Goal: Navigation & Orientation: Find specific page/section

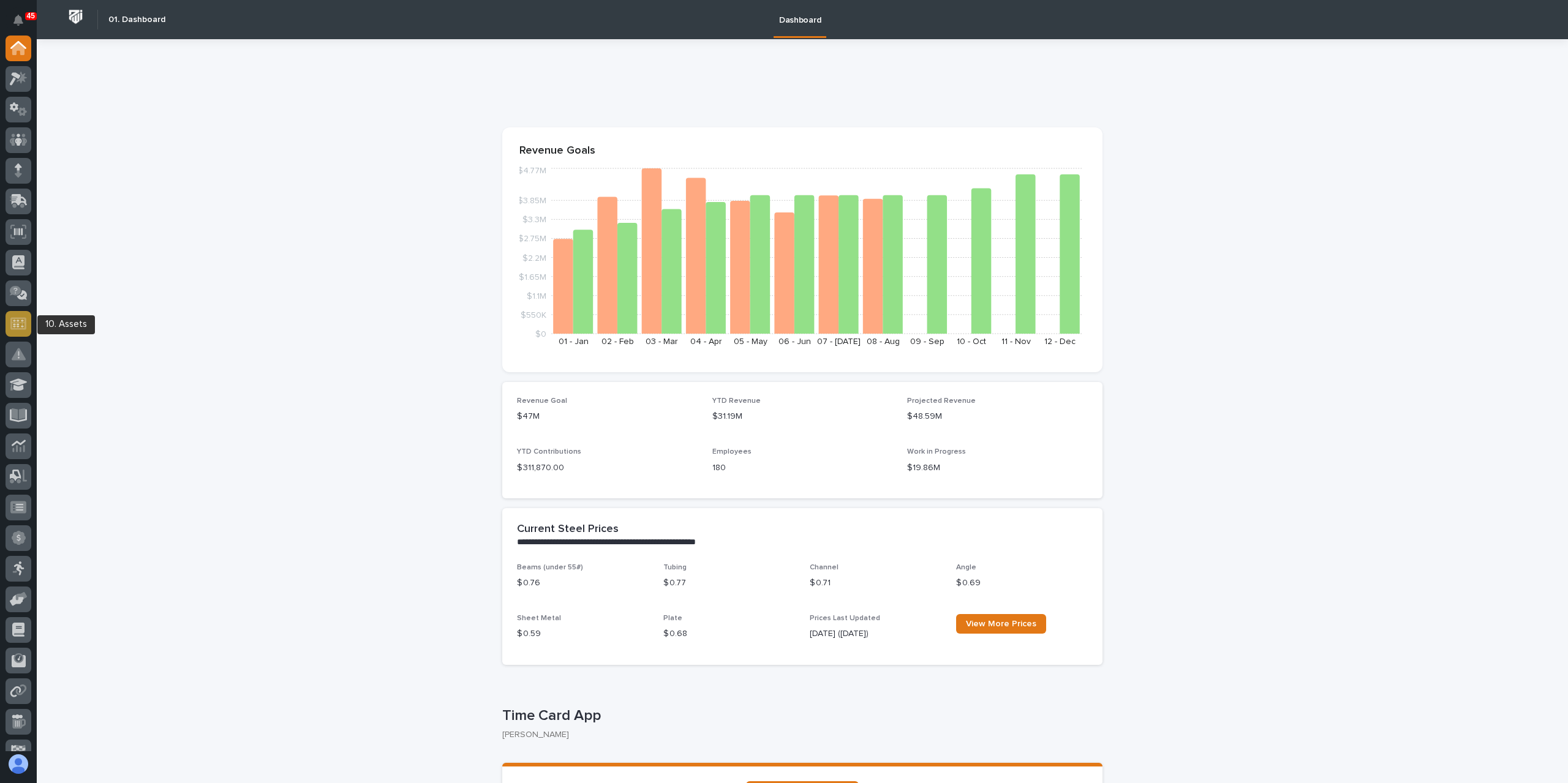
click at [15, 326] on icon at bounding box center [18, 323] width 10 height 8
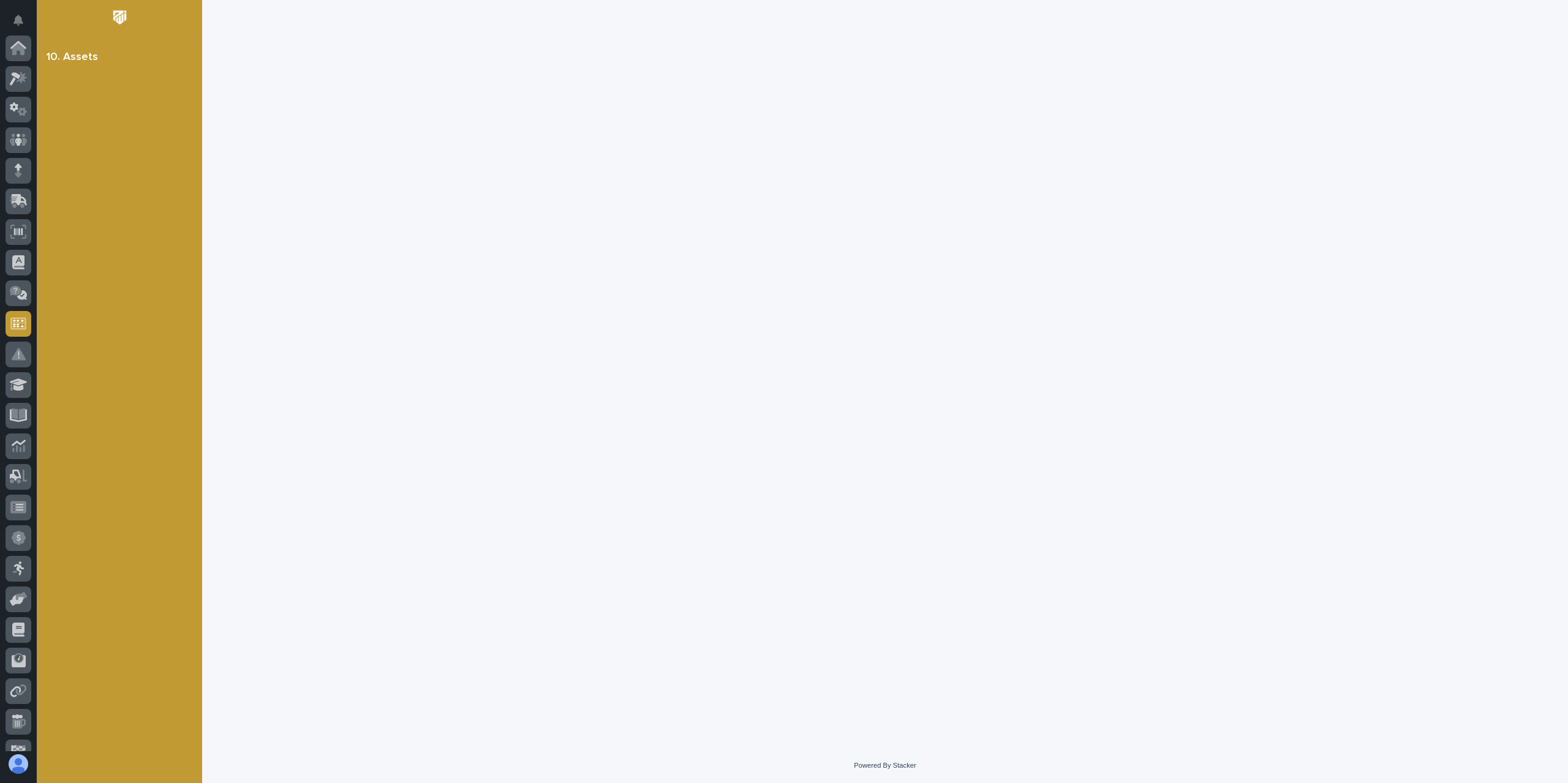
scroll to position [111, 0]
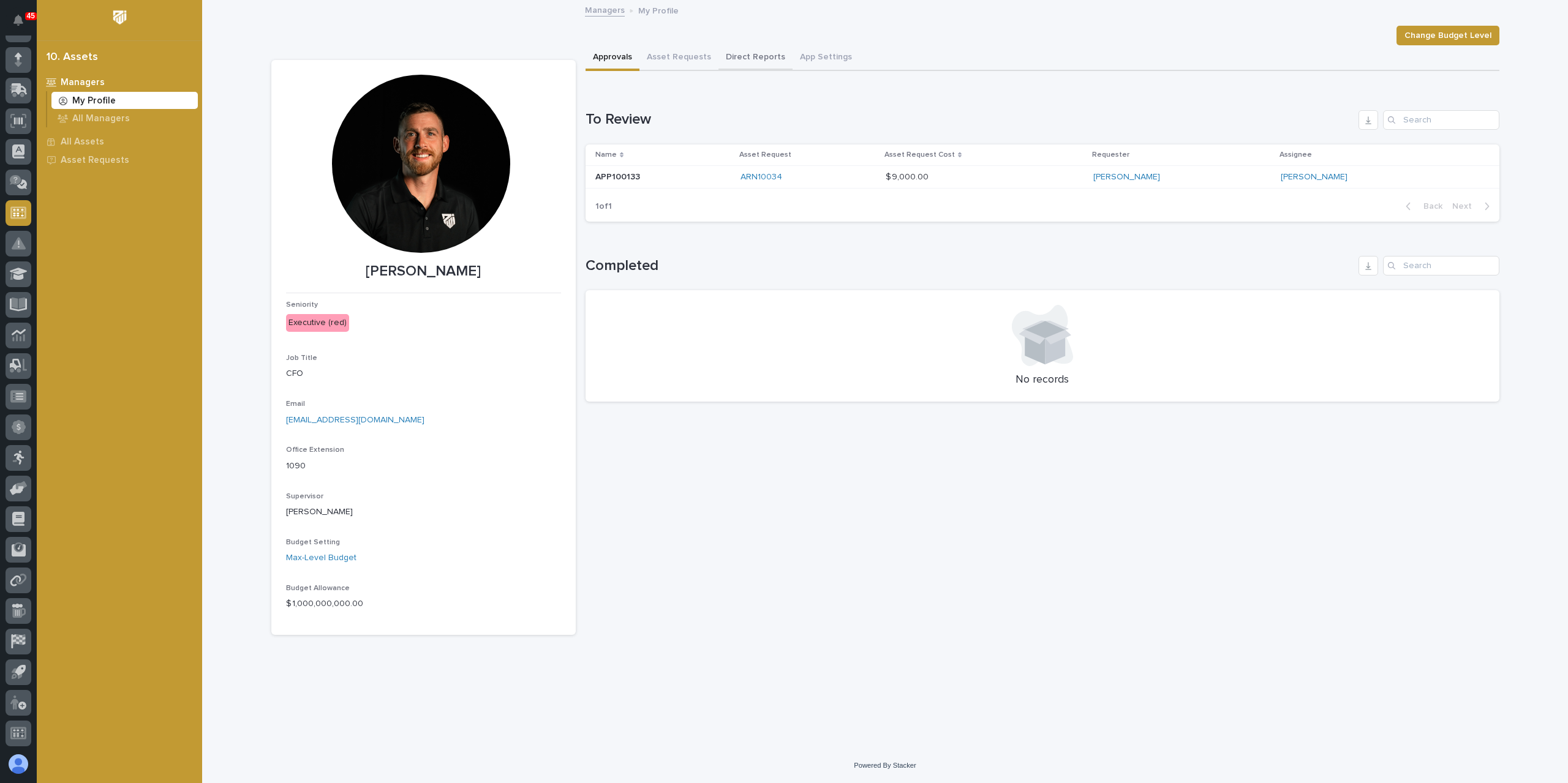
click at [762, 57] on button "Direct Reports" at bounding box center [755, 57] width 74 height 25
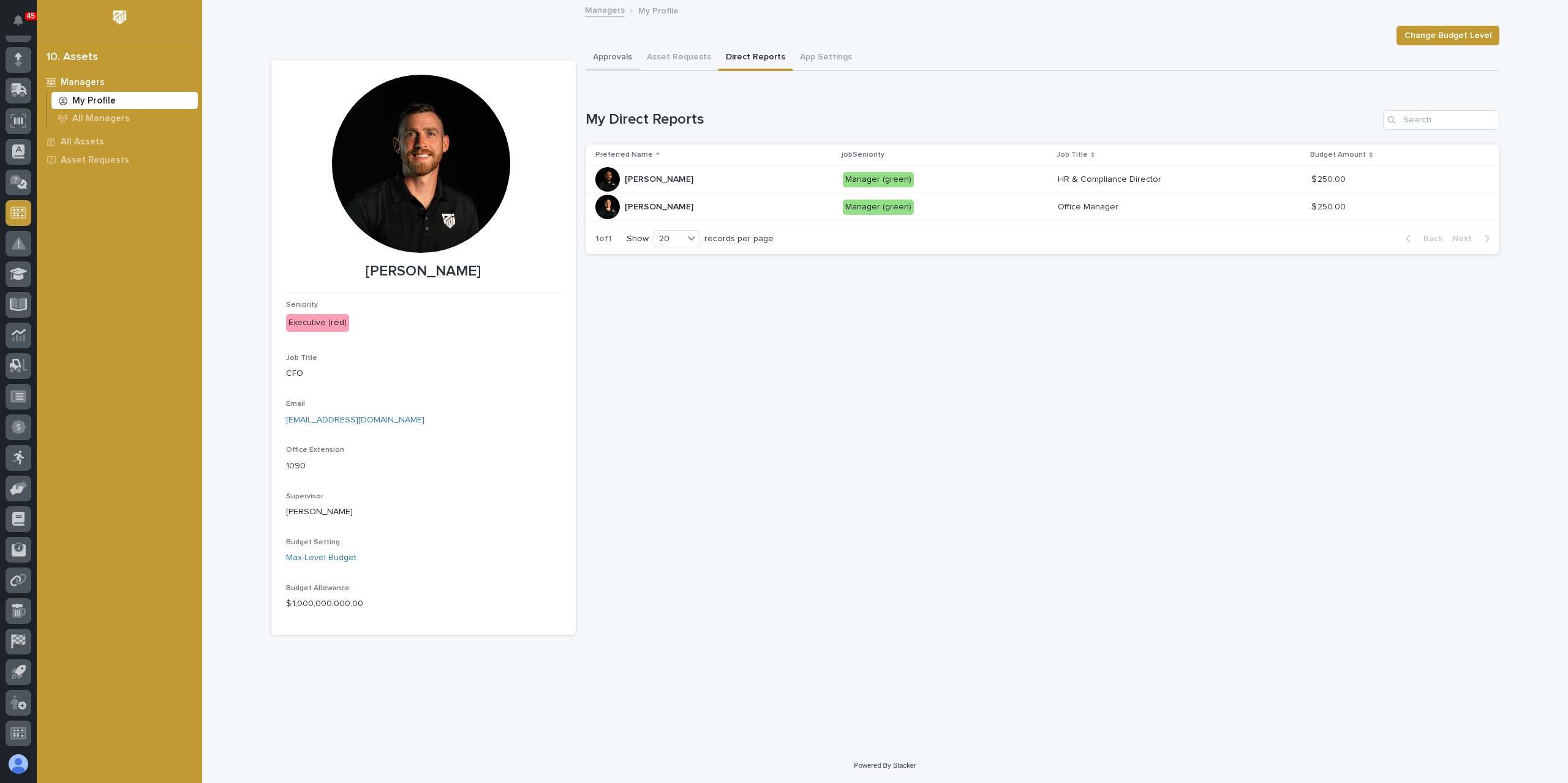
click at [619, 56] on button "Approvals" at bounding box center [612, 57] width 54 height 25
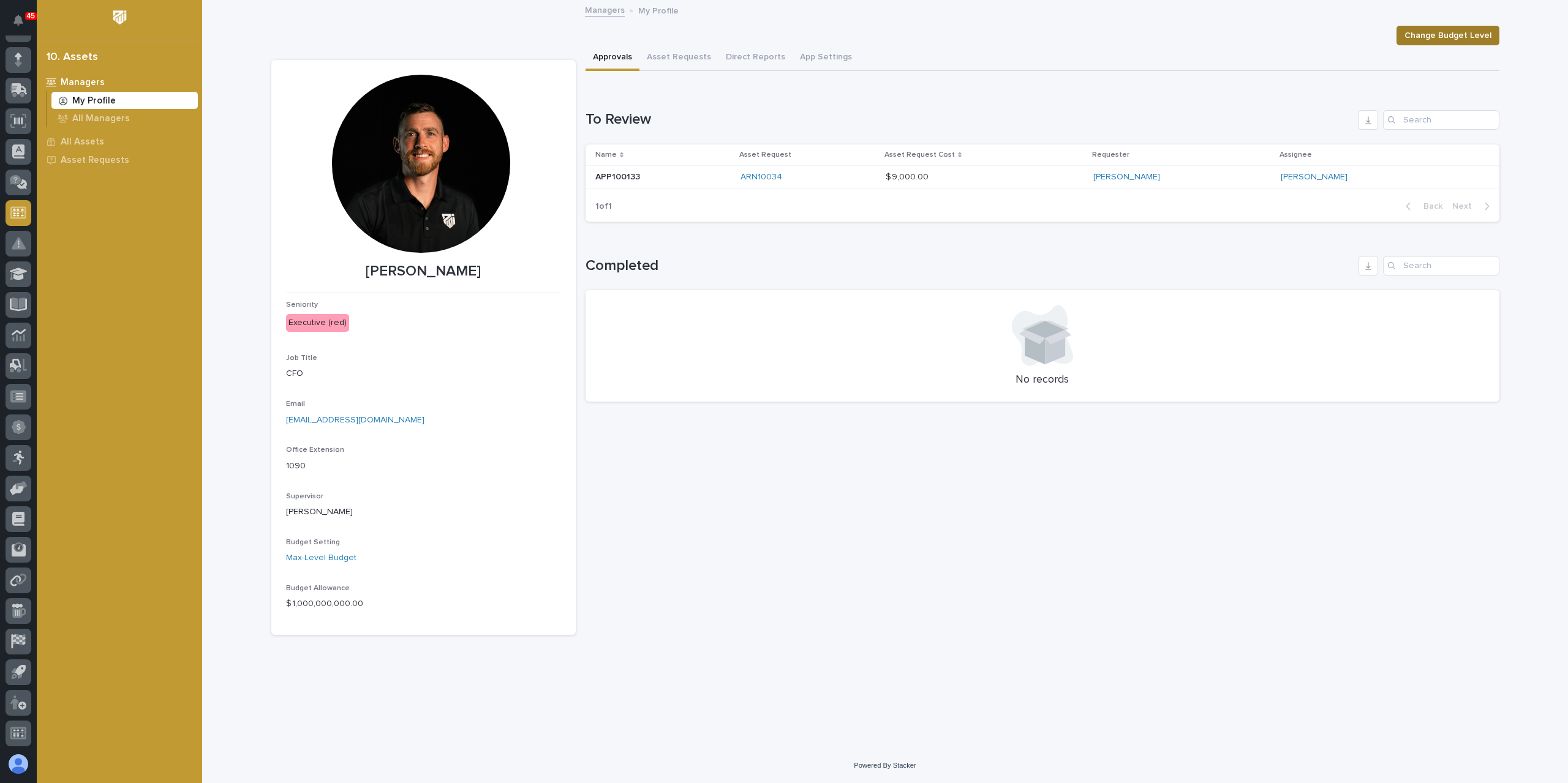
click at [1436, 41] on span "Change Budget Level" at bounding box center [1447, 36] width 87 height 15
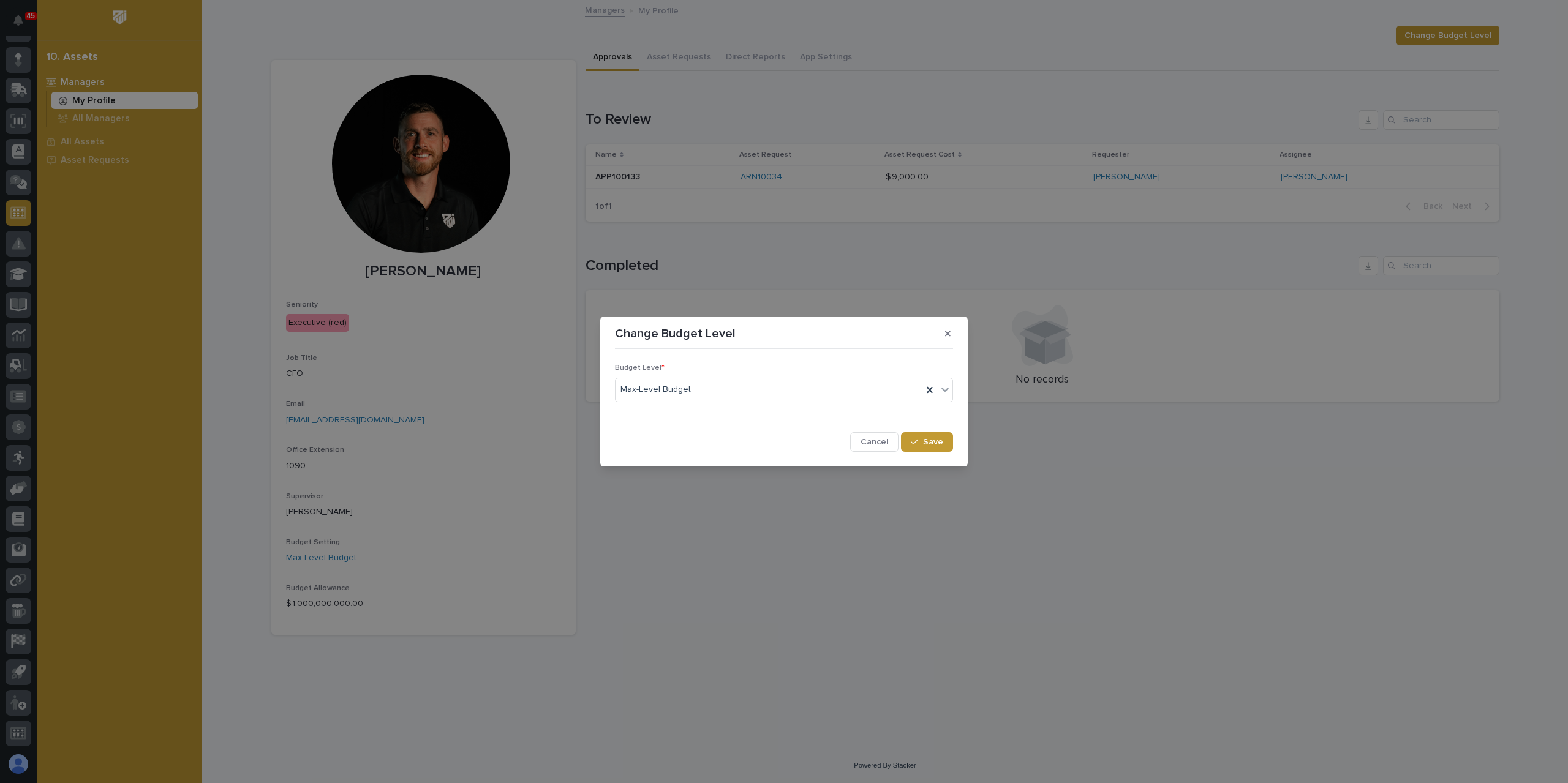
drag, startPoint x: 97, startPoint y: 237, endPoint x: 92, endPoint y: 205, distance: 32.4
click at [97, 236] on div "Change Budget Level Budget Level * Max-Level Budget Cancel Save" at bounding box center [784, 391] width 1568 height 783
click at [83, 139] on div "Change Budget Level Budget Level * Max-Level Budget Cancel Save" at bounding box center [784, 391] width 1568 height 783
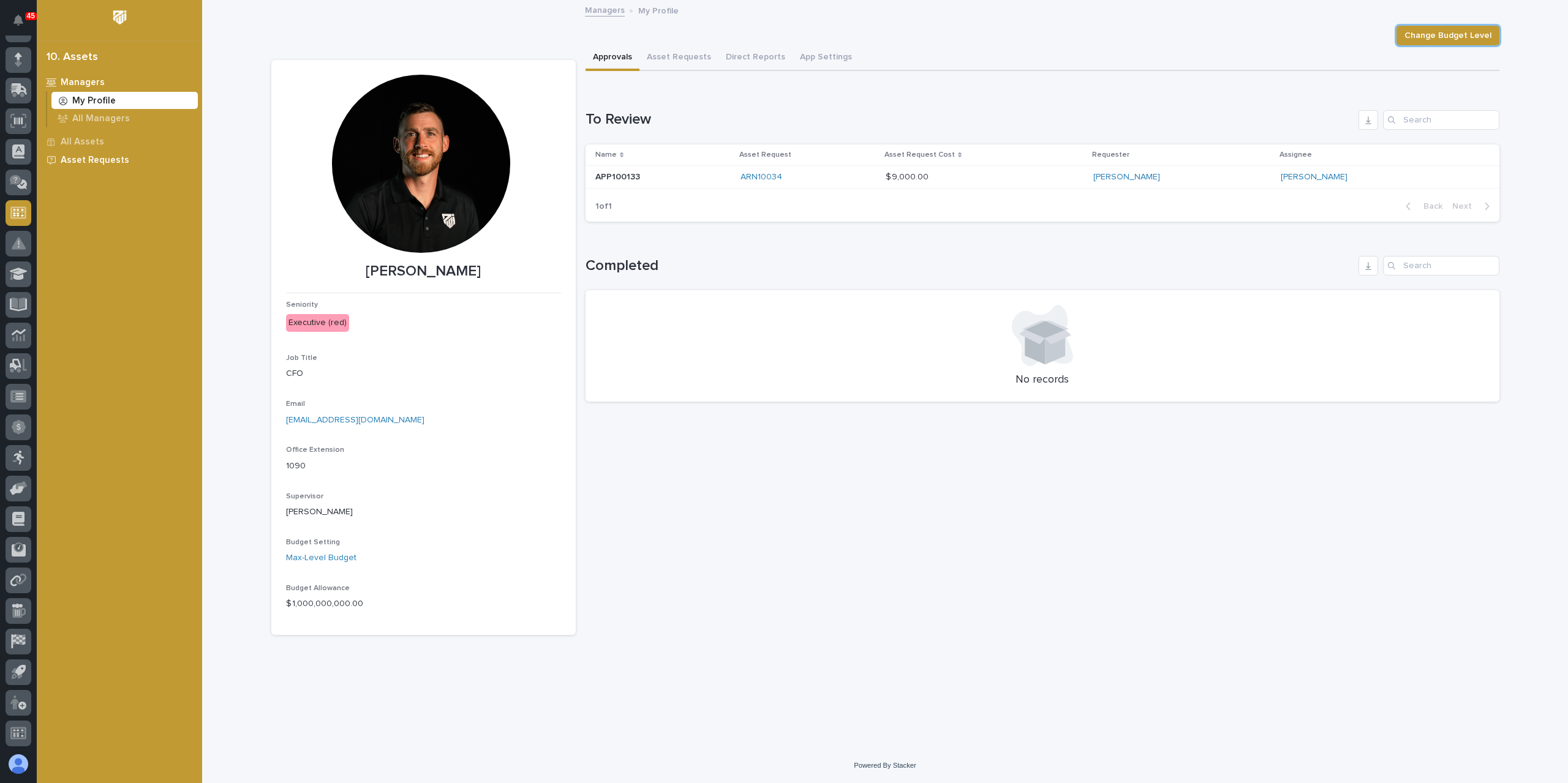
click at [106, 164] on p "Asset Requests" at bounding box center [94, 160] width 69 height 11
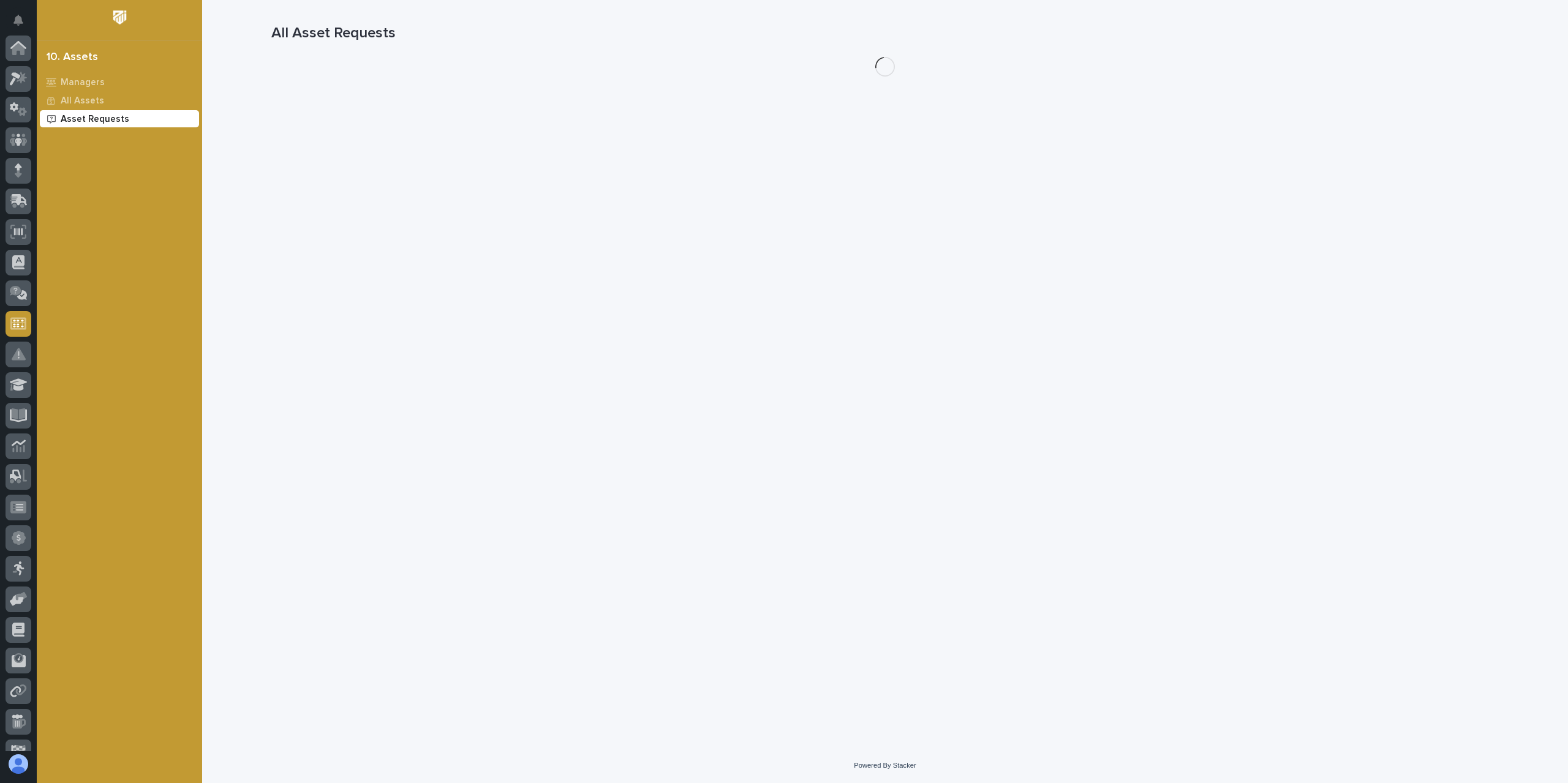
scroll to position [111, 0]
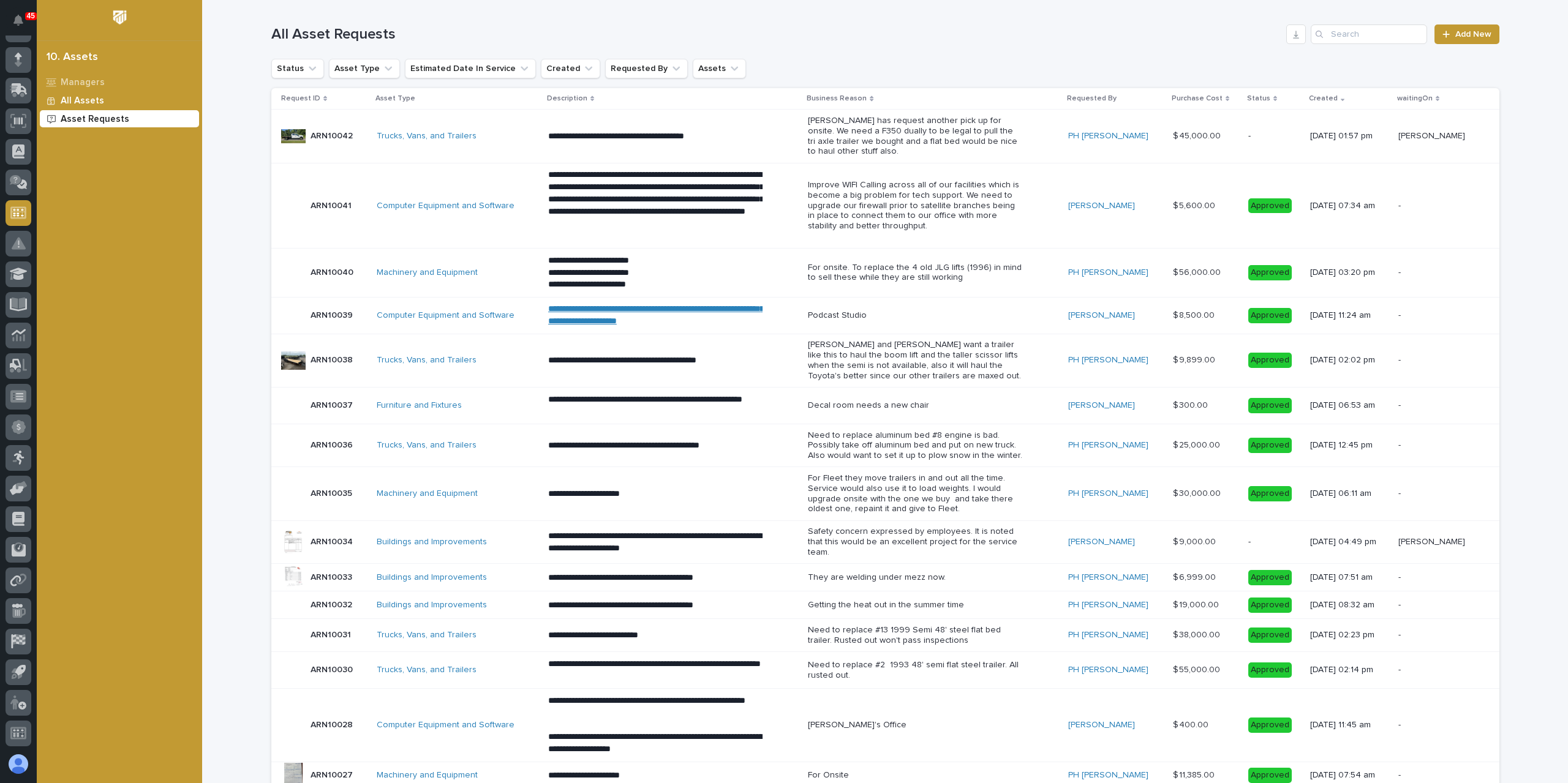
click at [63, 103] on p "All Assets" at bounding box center [82, 101] width 43 height 11
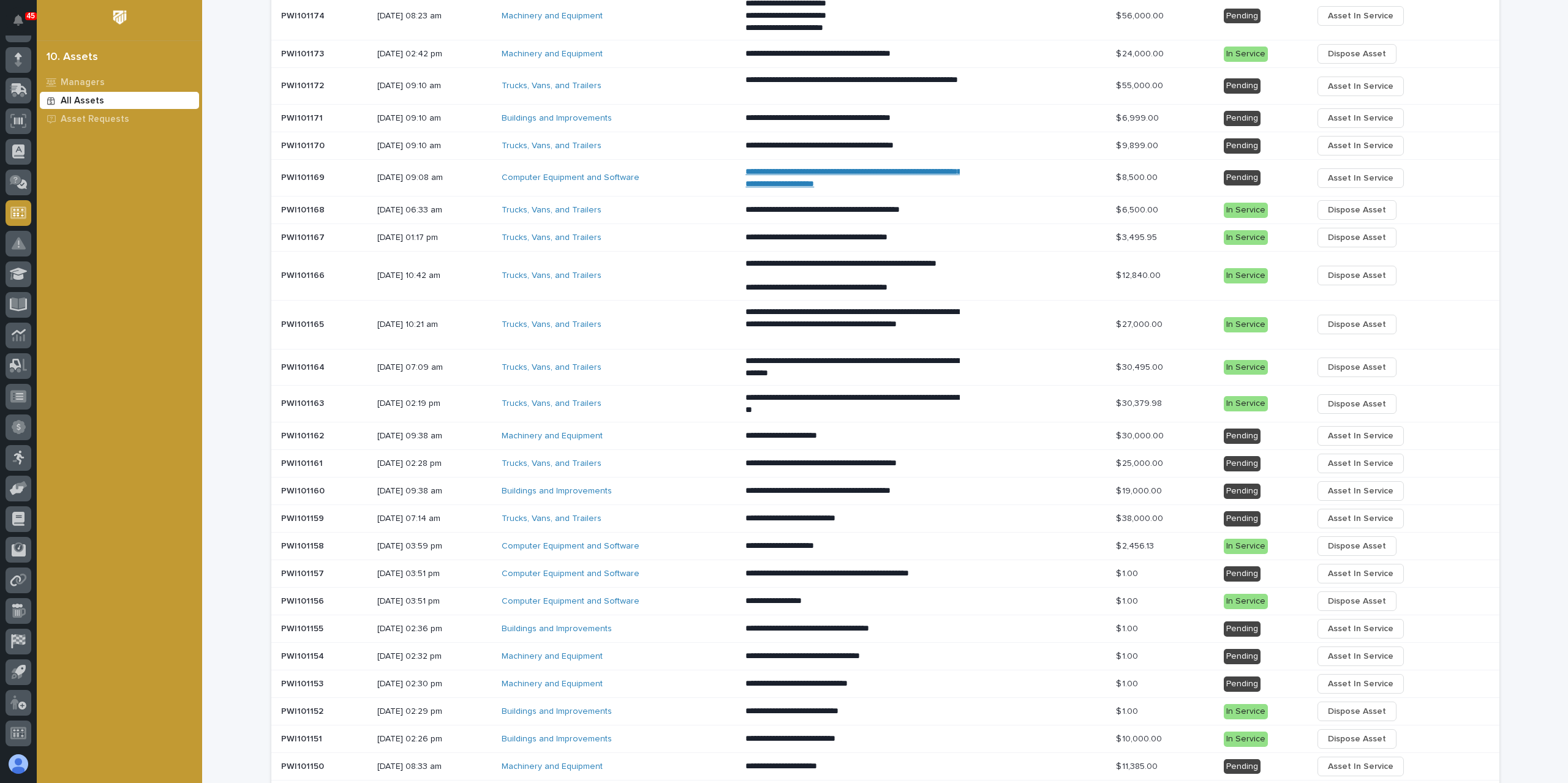
scroll to position [518, 0]
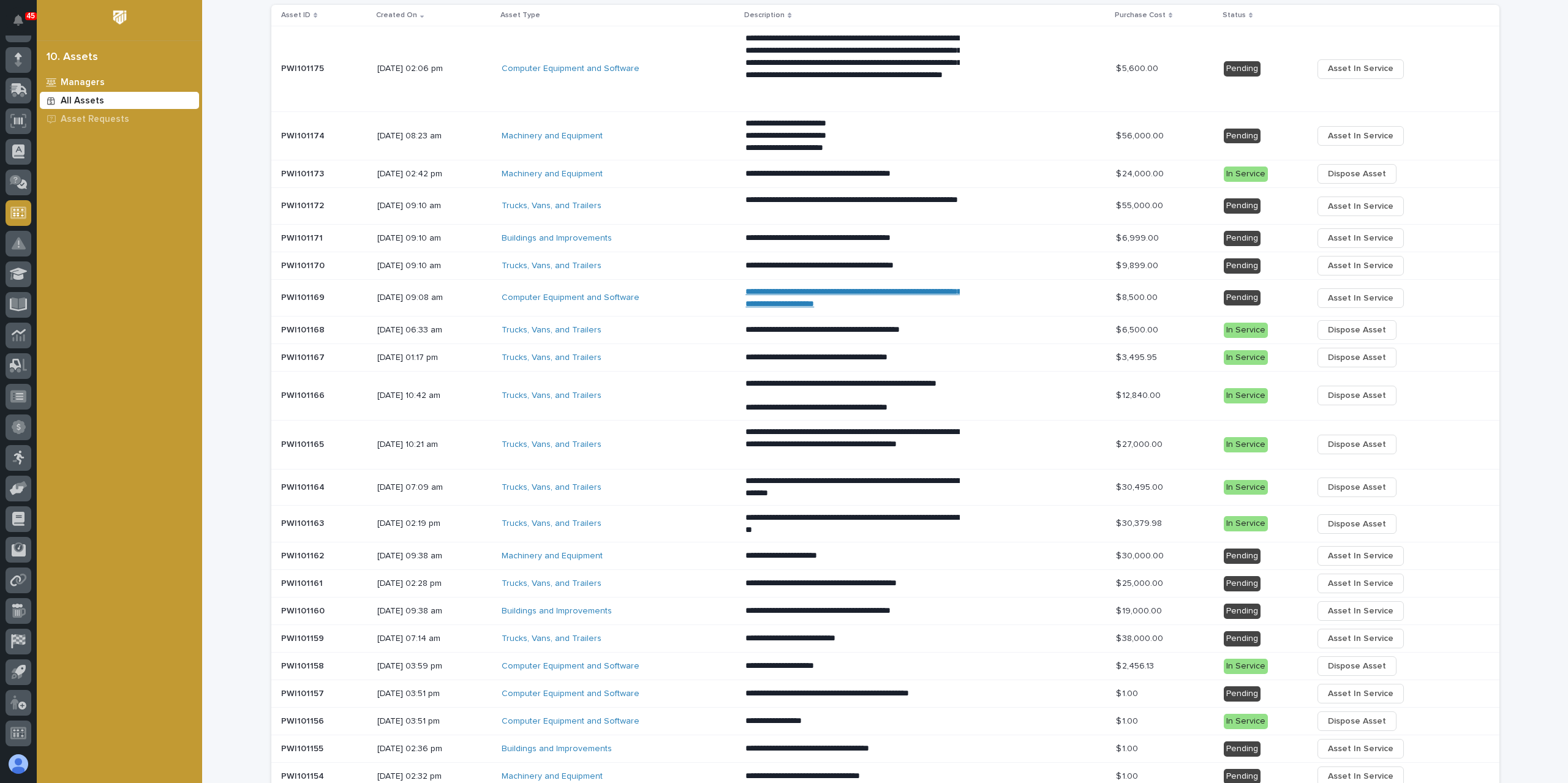
click at [87, 88] on p "Managers" at bounding box center [82, 83] width 44 height 11
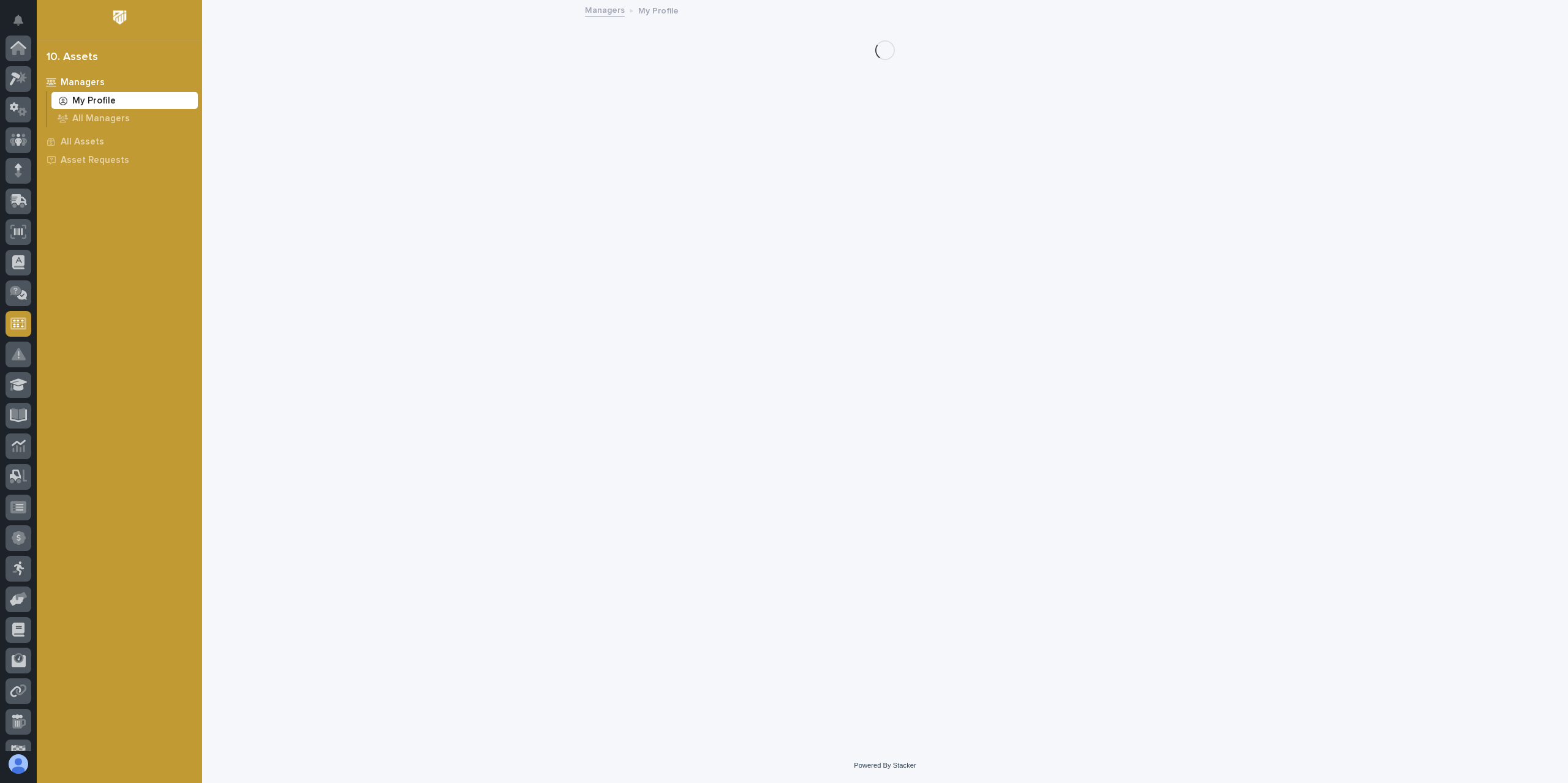
scroll to position [111, 0]
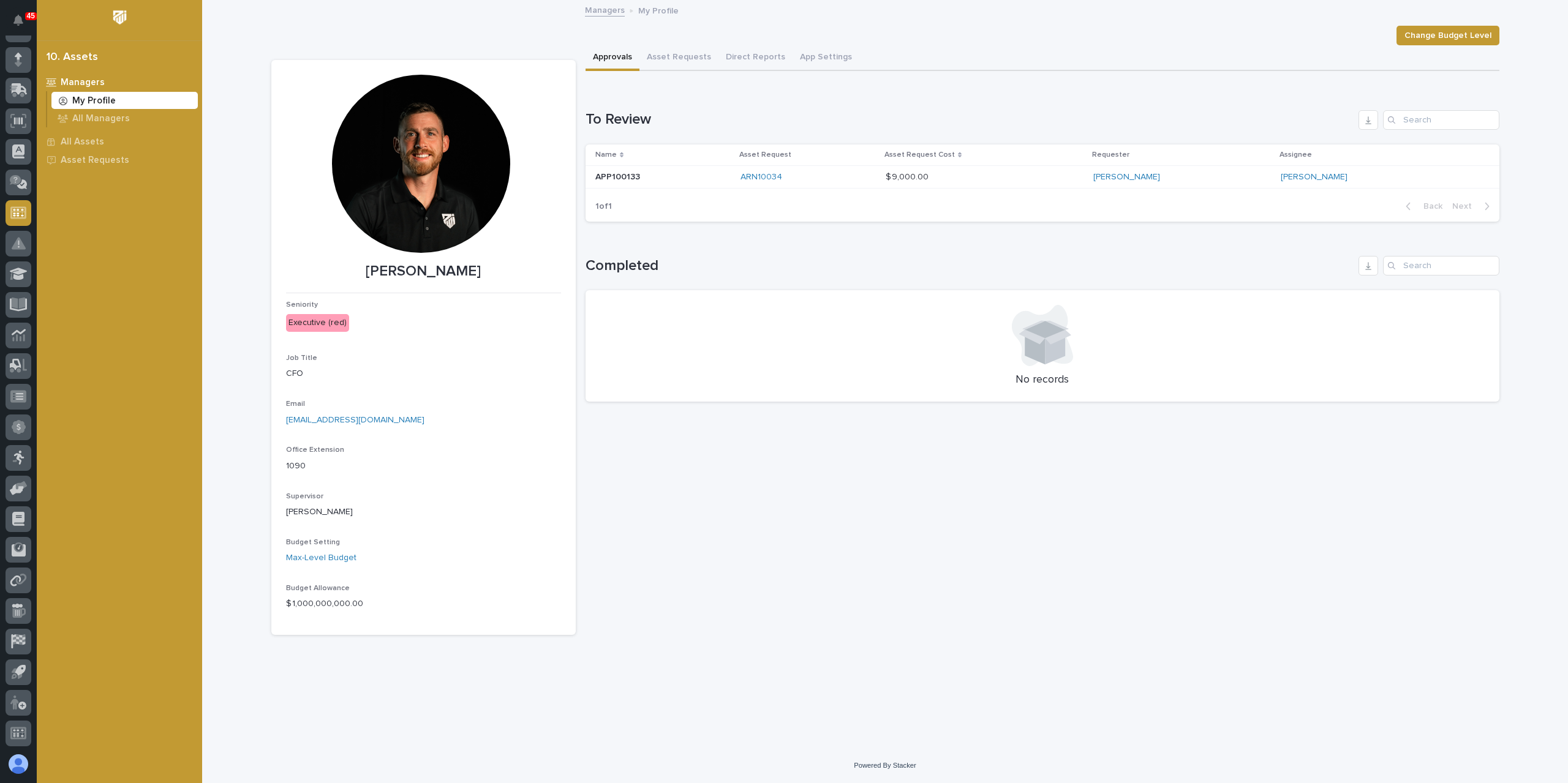
click at [599, 14] on link "Managers" at bounding box center [605, 9] width 40 height 14
click at [106, 120] on p "All Managers" at bounding box center [101, 119] width 57 height 11
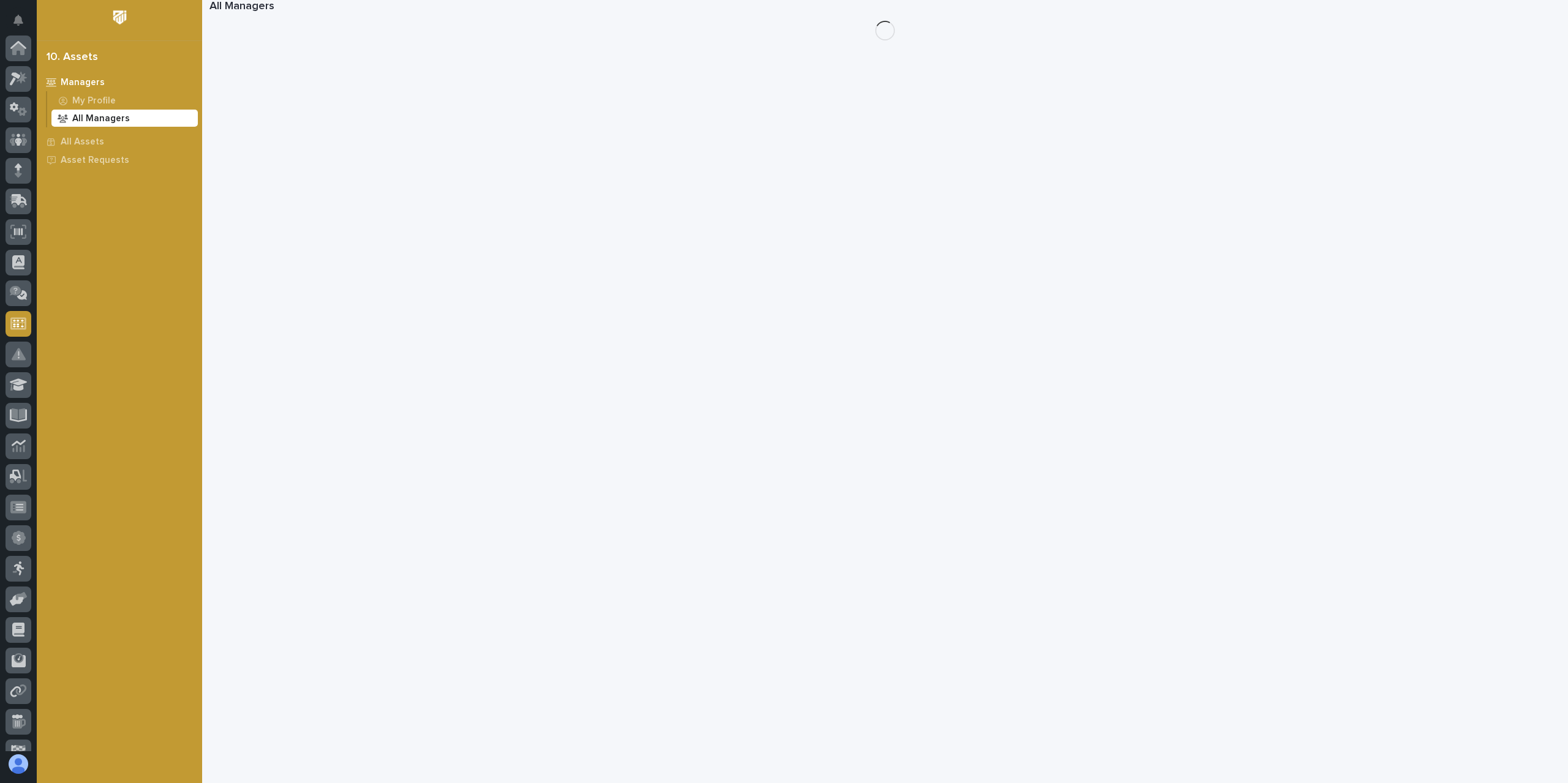
scroll to position [111, 0]
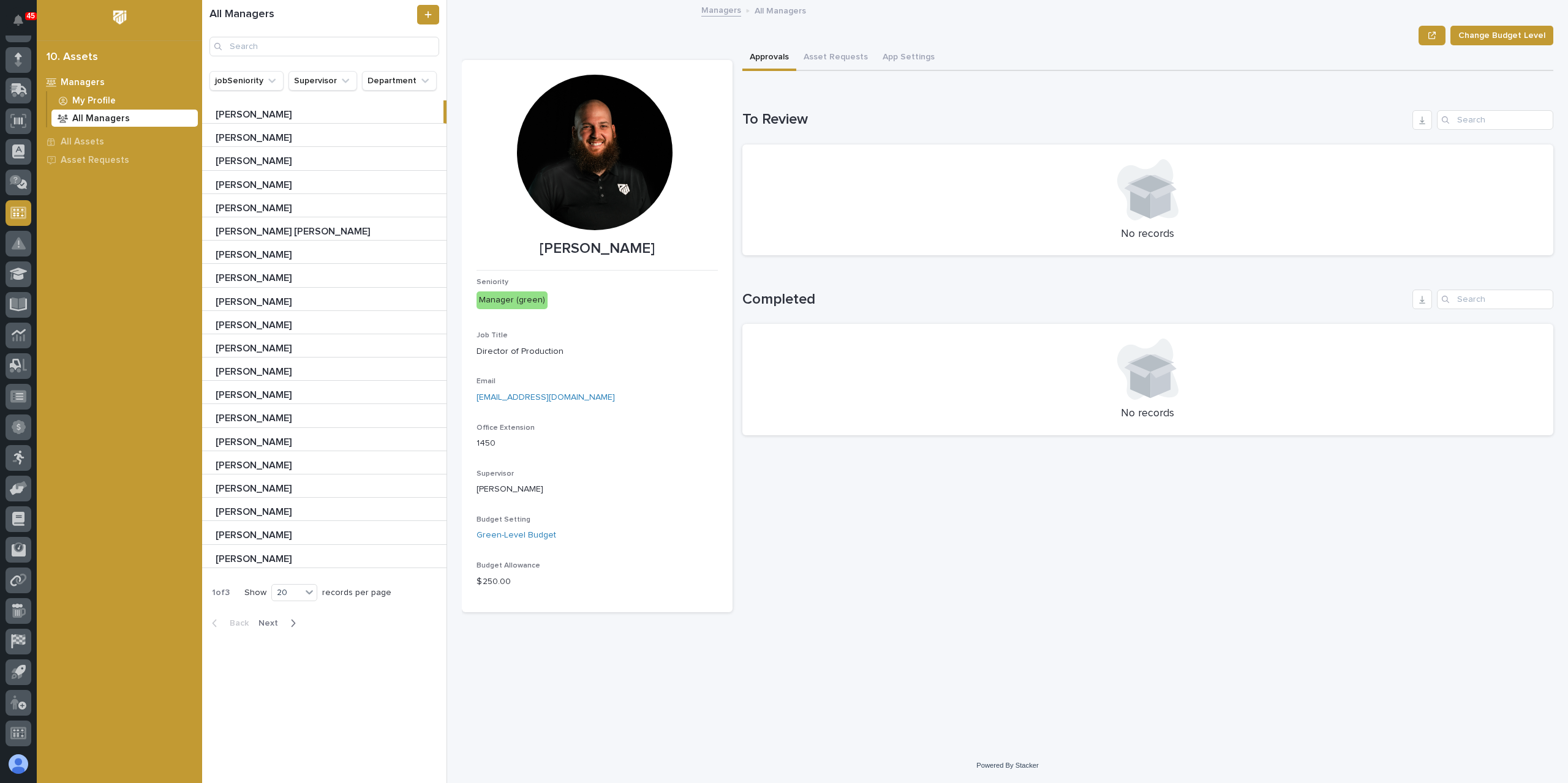
click at [93, 103] on p "My Profile" at bounding box center [94, 101] width 43 height 11
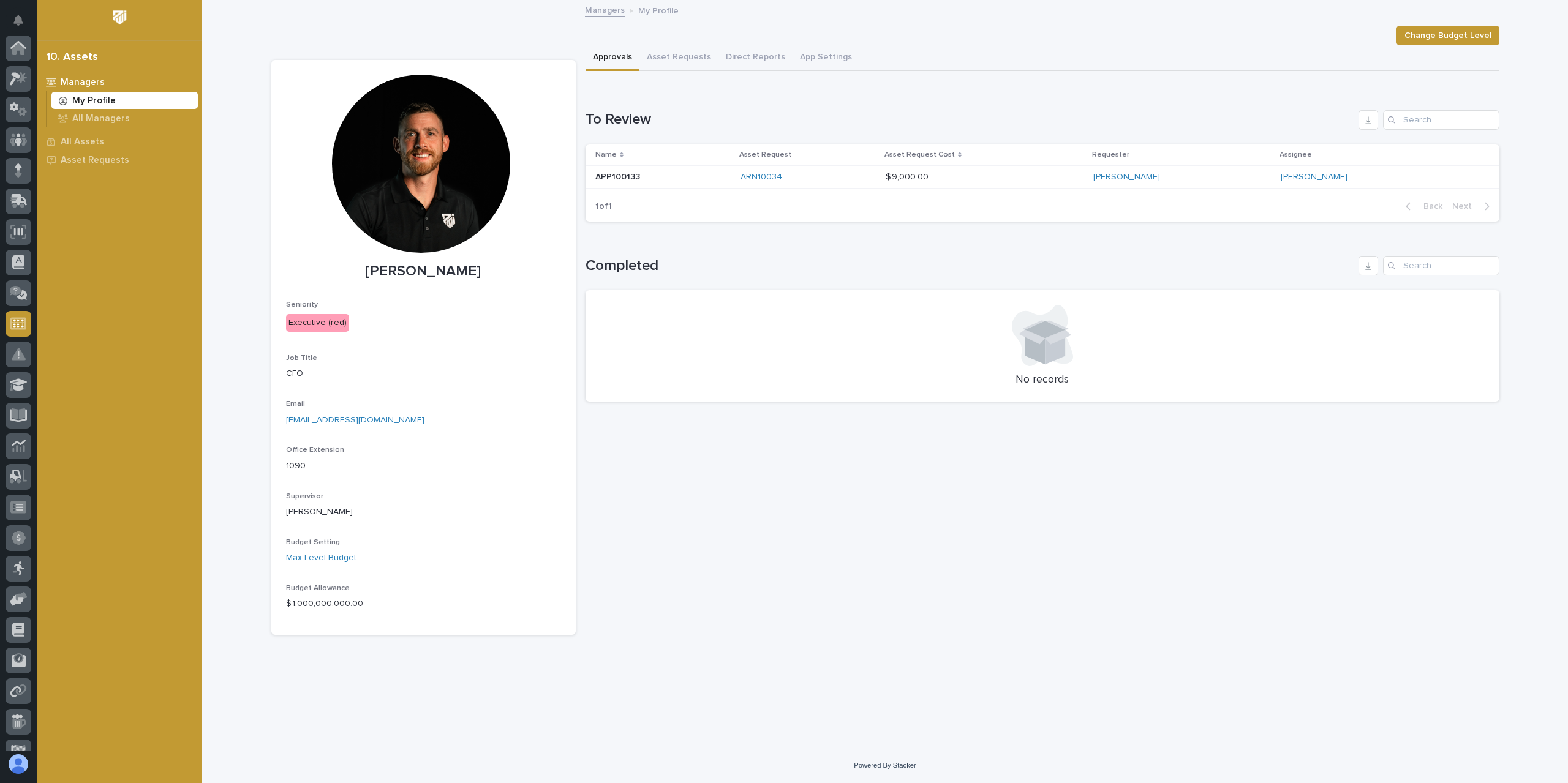
scroll to position [111, 0]
click at [87, 142] on p "All Assets" at bounding box center [82, 142] width 43 height 11
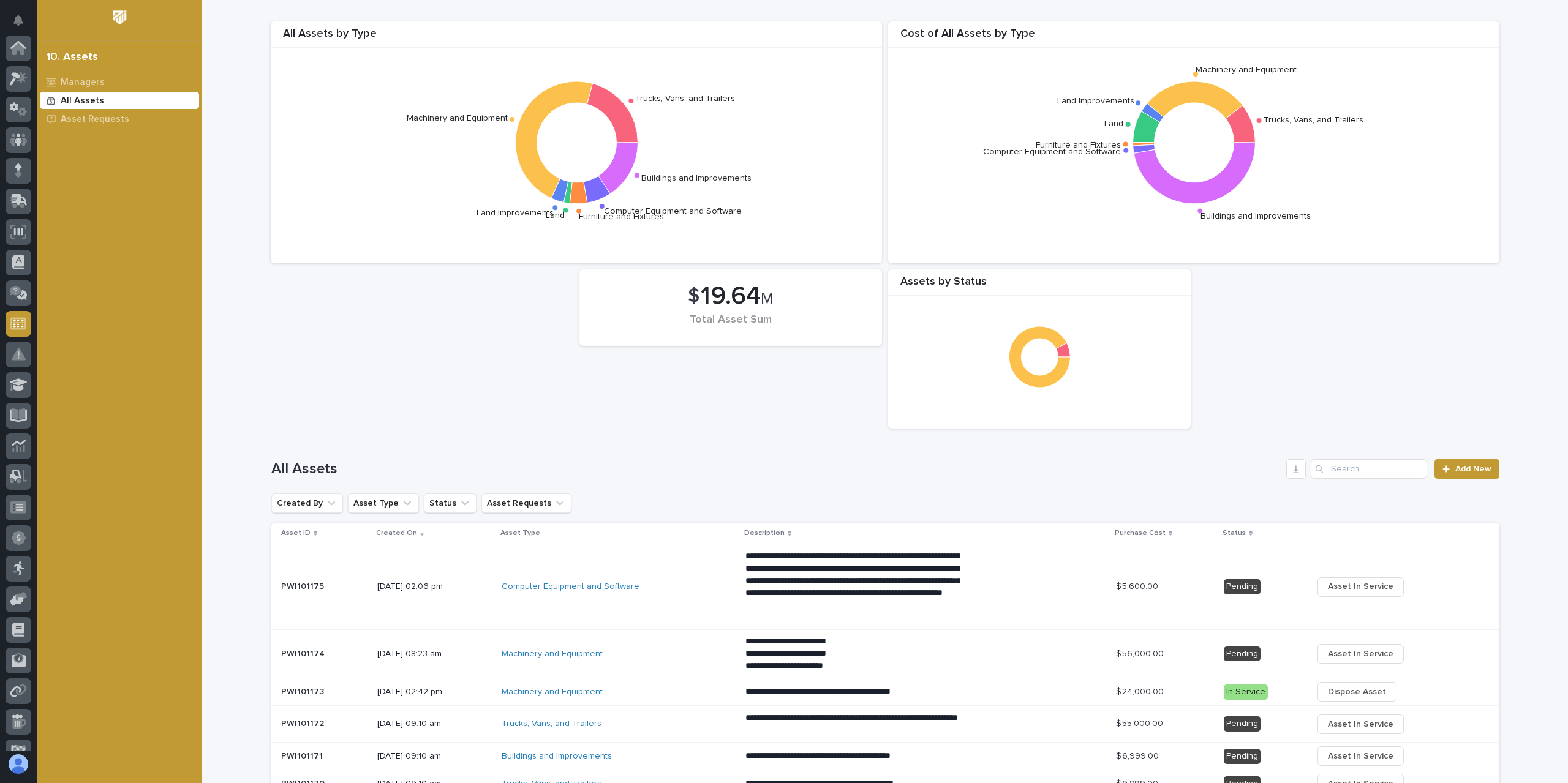
scroll to position [111, 0]
click at [83, 83] on p "Managers" at bounding box center [82, 83] width 44 height 11
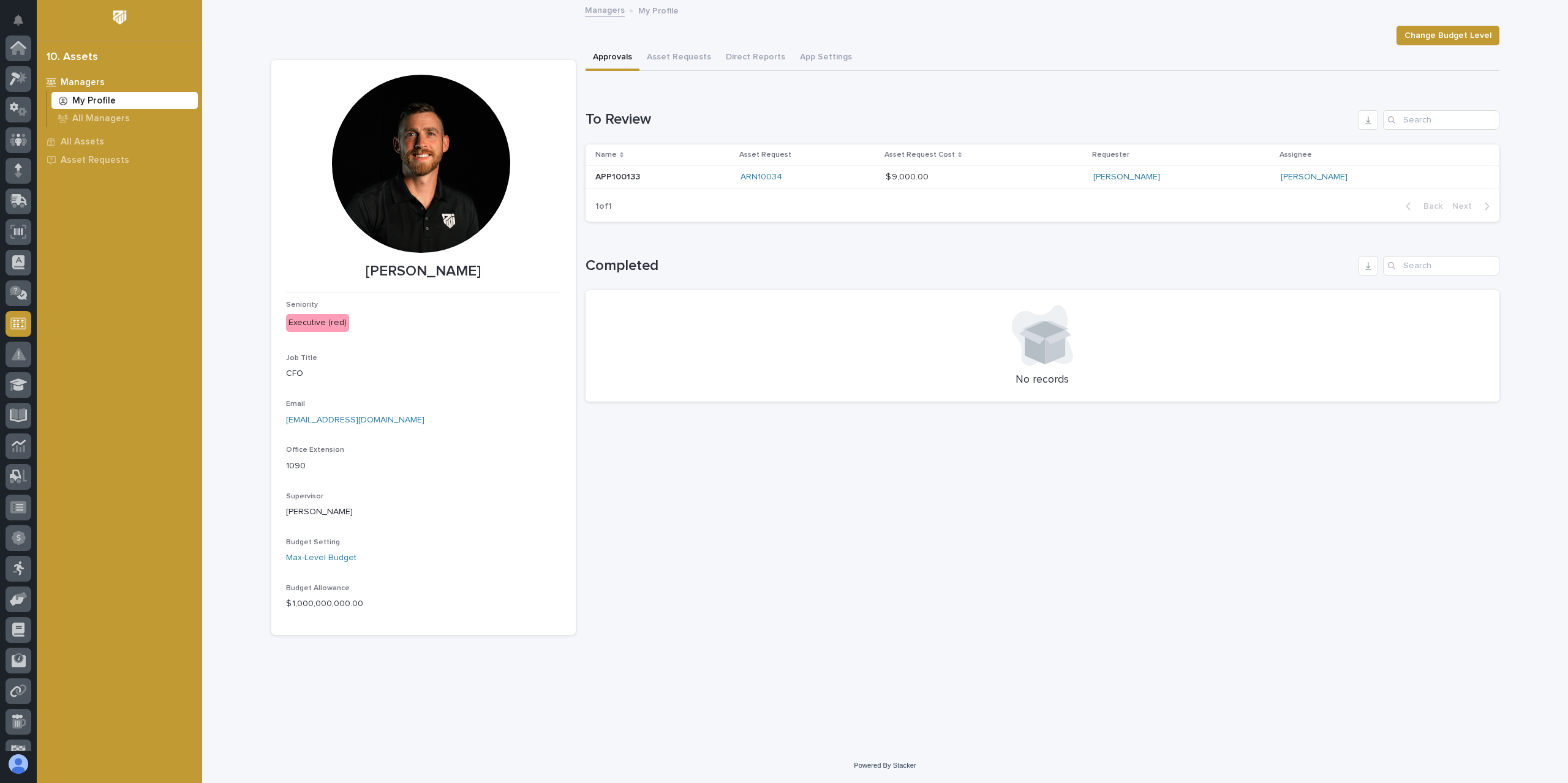
scroll to position [111, 0]
click at [97, 122] on p "All Managers" at bounding box center [101, 119] width 57 height 11
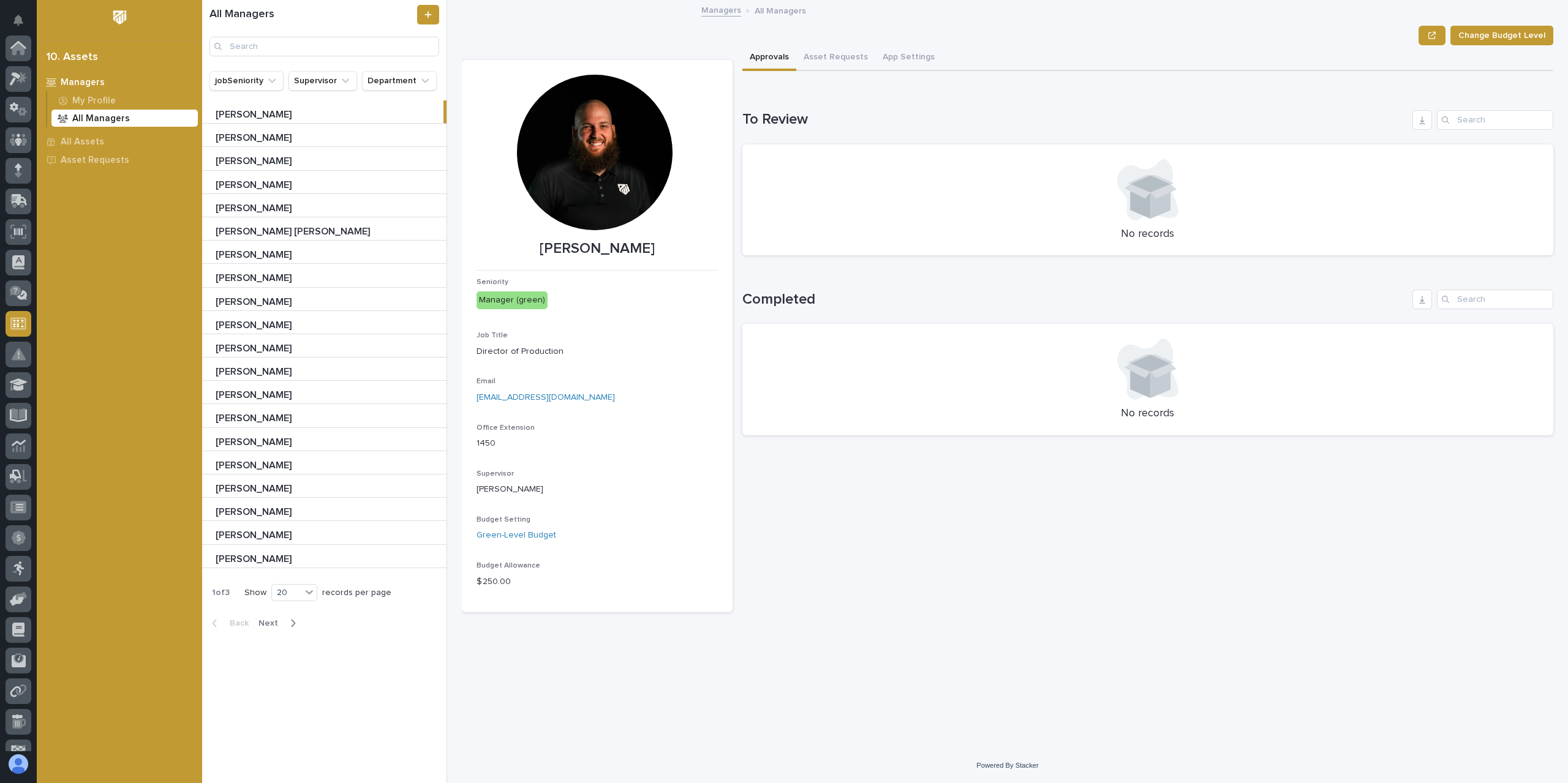
scroll to position [111, 0]
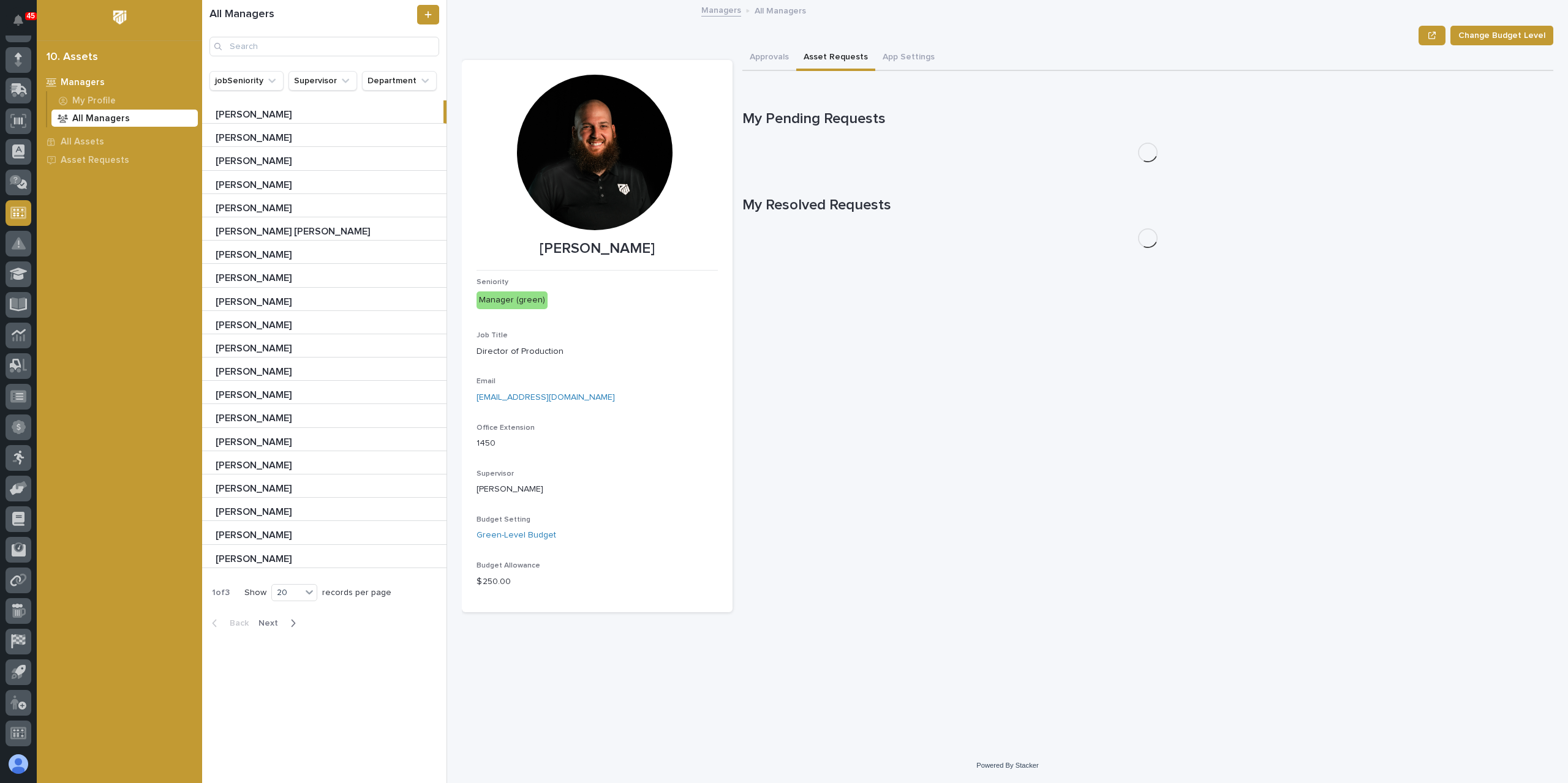
click at [836, 58] on button "Asset Requests" at bounding box center [836, 57] width 79 height 25
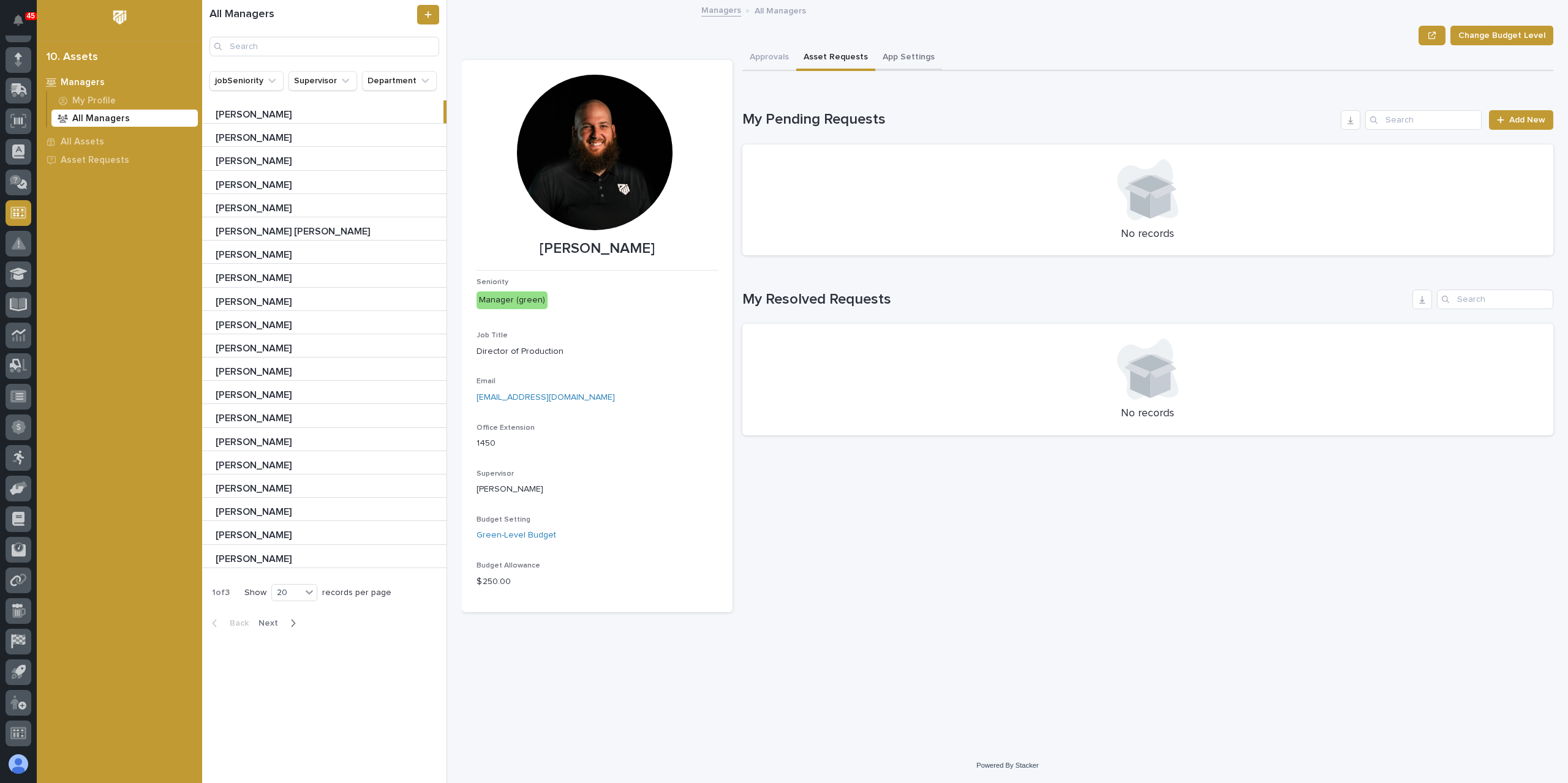
click at [885, 55] on button "App Settings" at bounding box center [908, 57] width 67 height 25
